Goal: Information Seeking & Learning: Learn about a topic

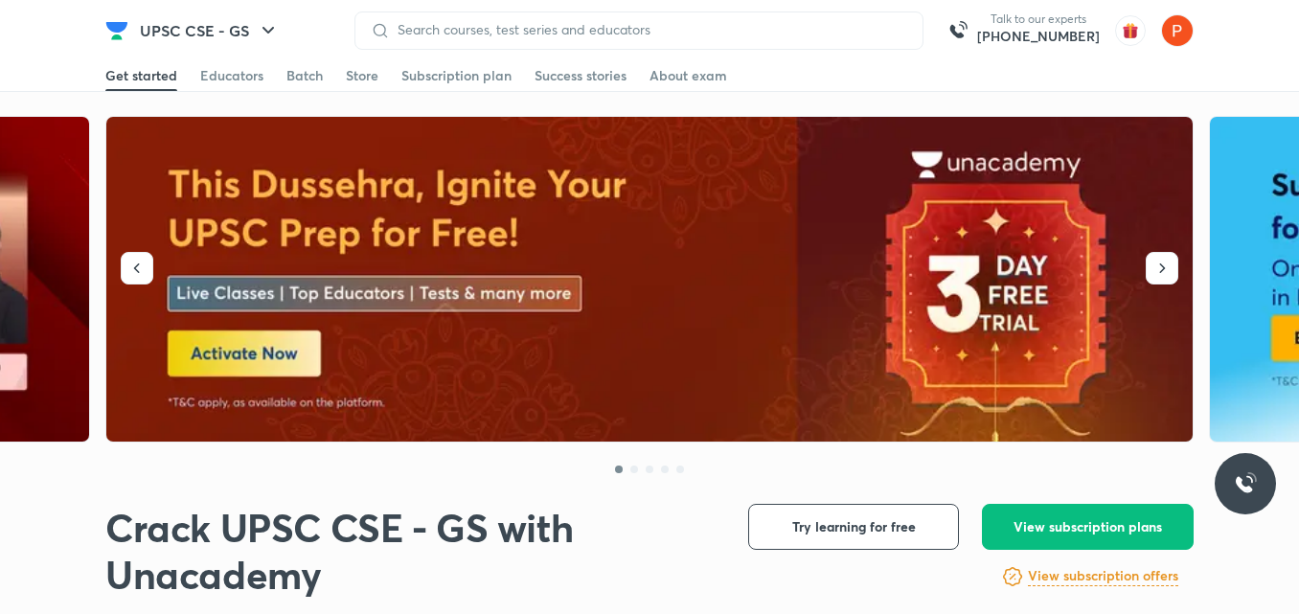
scroll to position [801, 0]
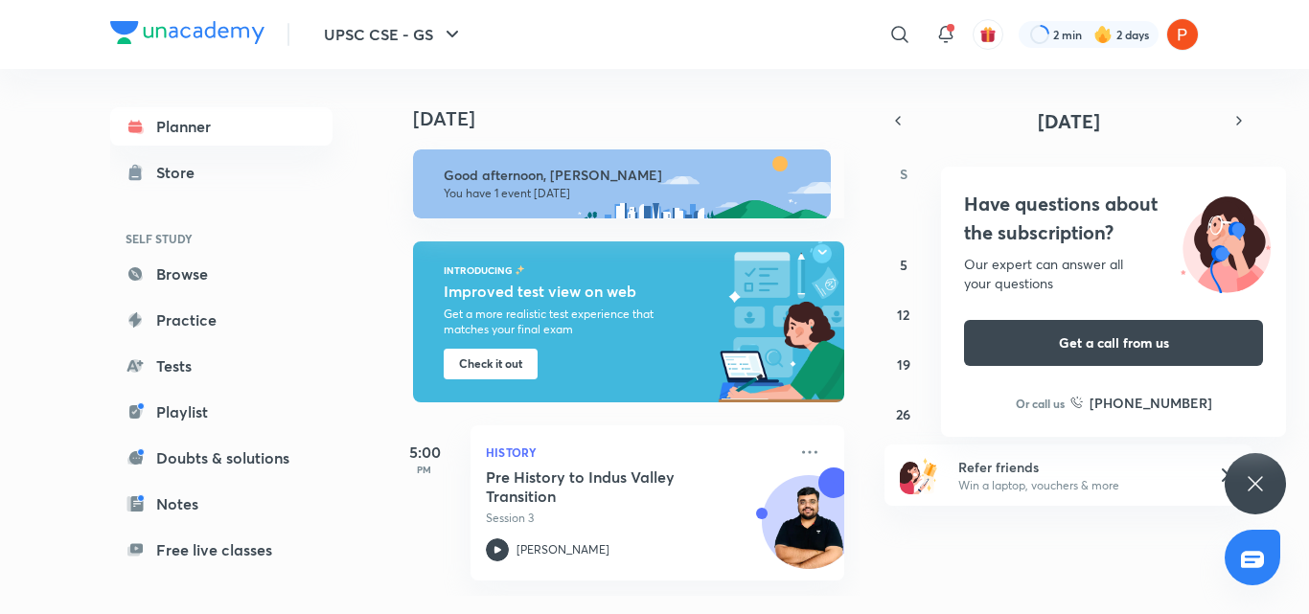
click at [1251, 473] on icon at bounding box center [1255, 483] width 23 height 23
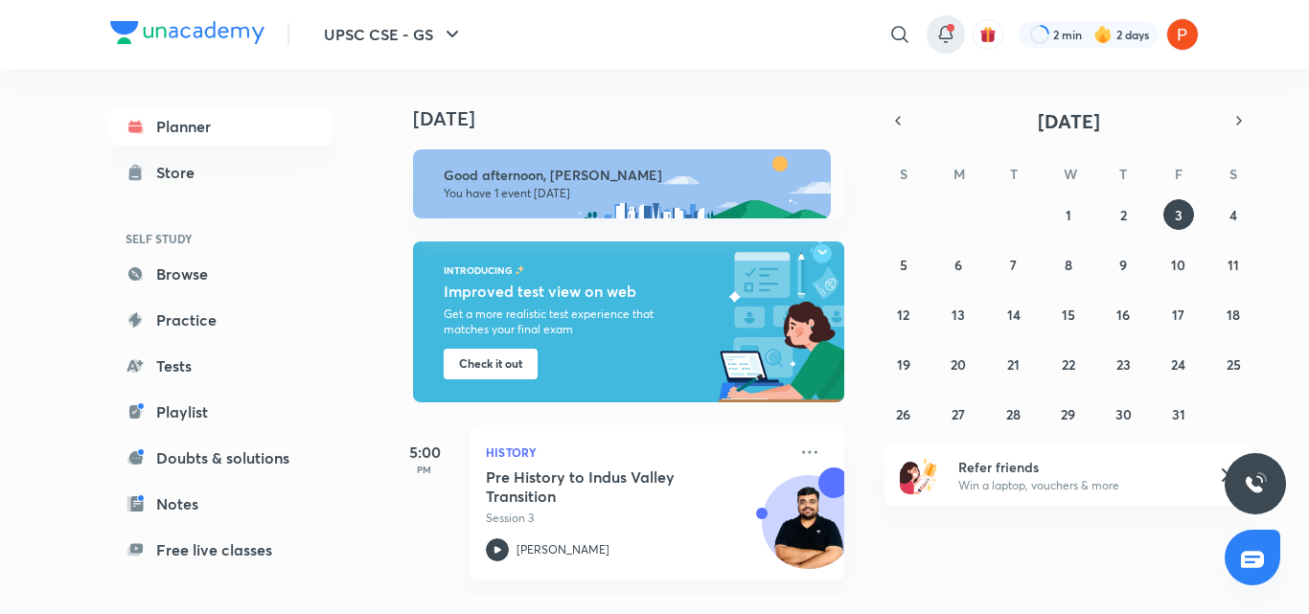
click at [944, 45] on icon at bounding box center [945, 34] width 23 height 23
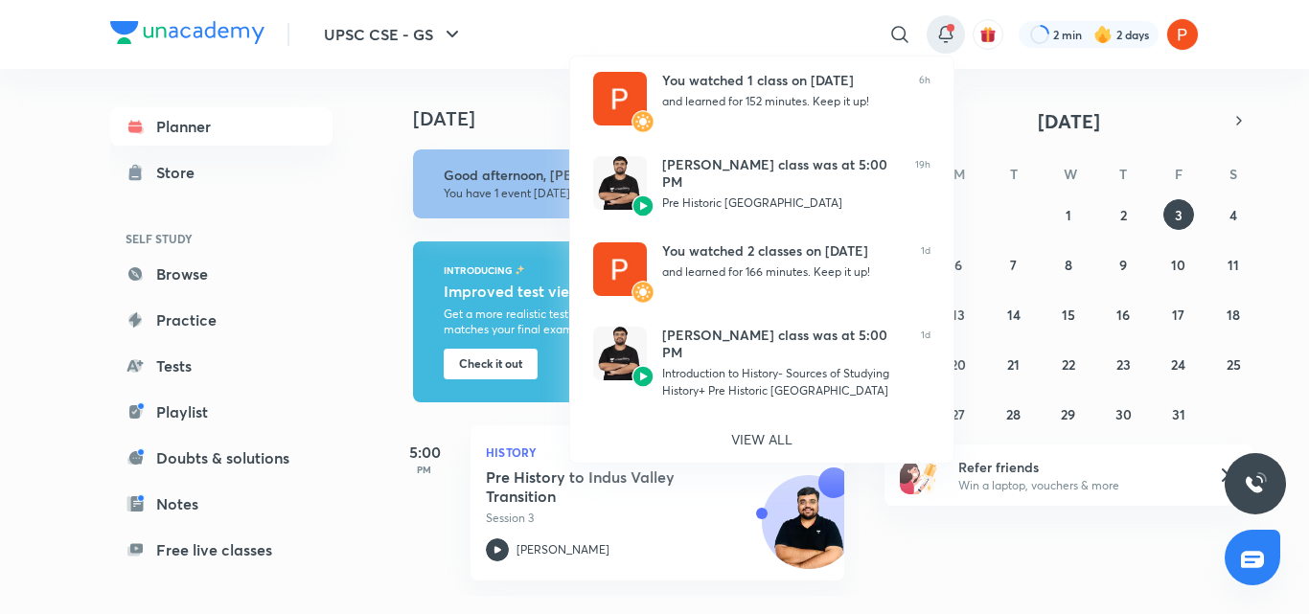
click at [335, 95] on div at bounding box center [654, 307] width 1309 height 614
